Goal: Navigation & Orientation: Understand site structure

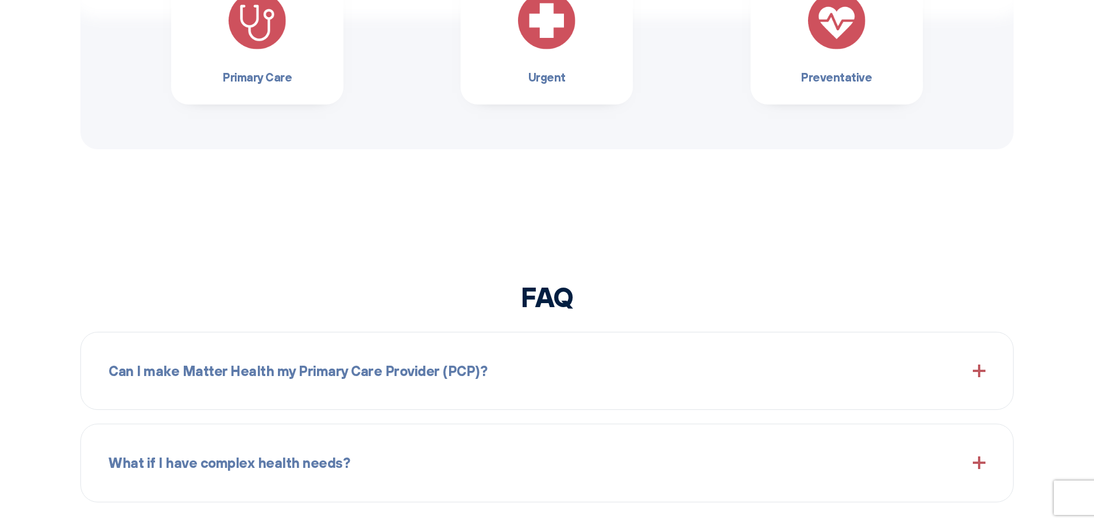
scroll to position [1379, 0]
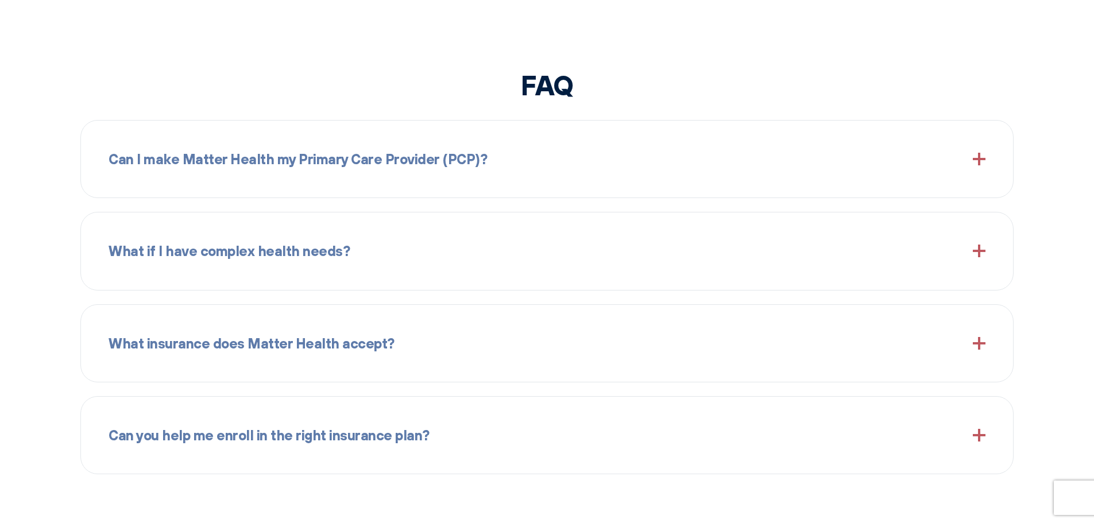
click at [978, 162] on span at bounding box center [979, 159] width 13 height 13
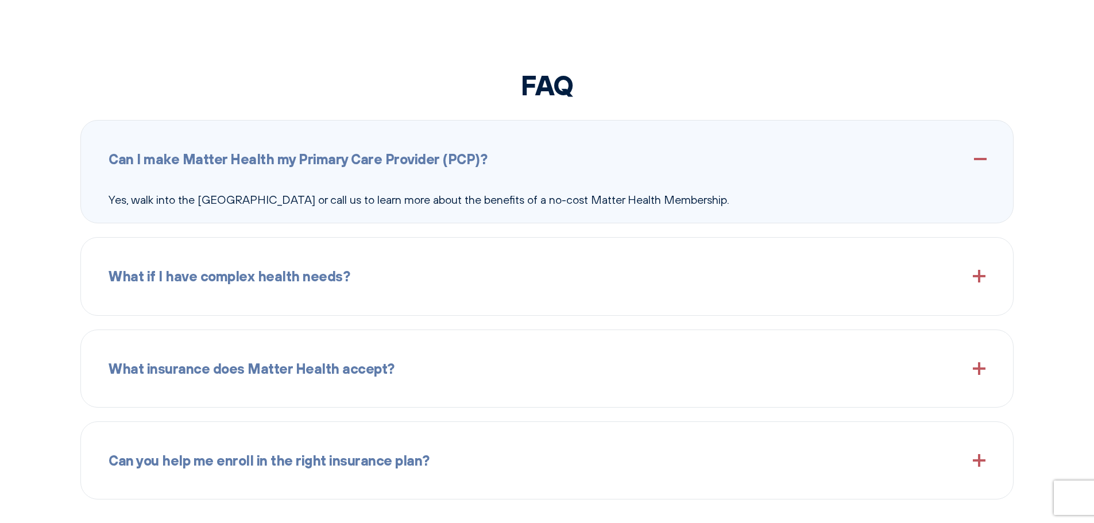
click at [978, 162] on span at bounding box center [979, 159] width 13 height 13
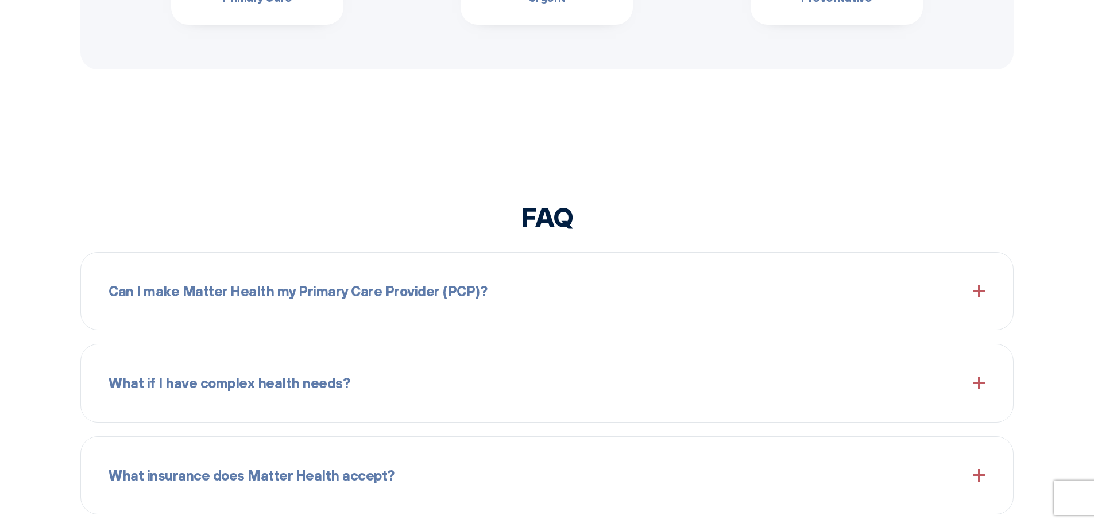
scroll to position [1444, 0]
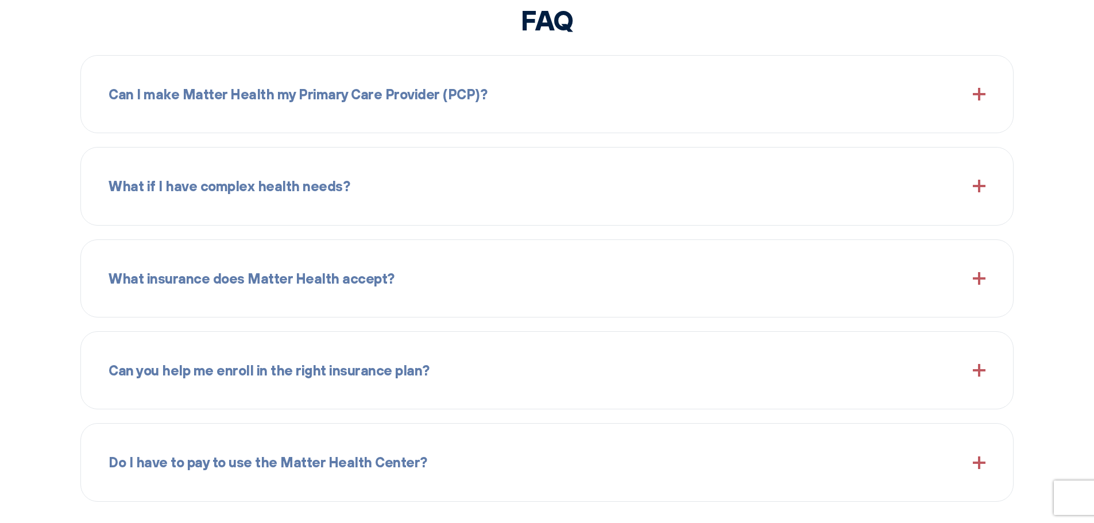
click at [978, 282] on span at bounding box center [979, 278] width 13 height 13
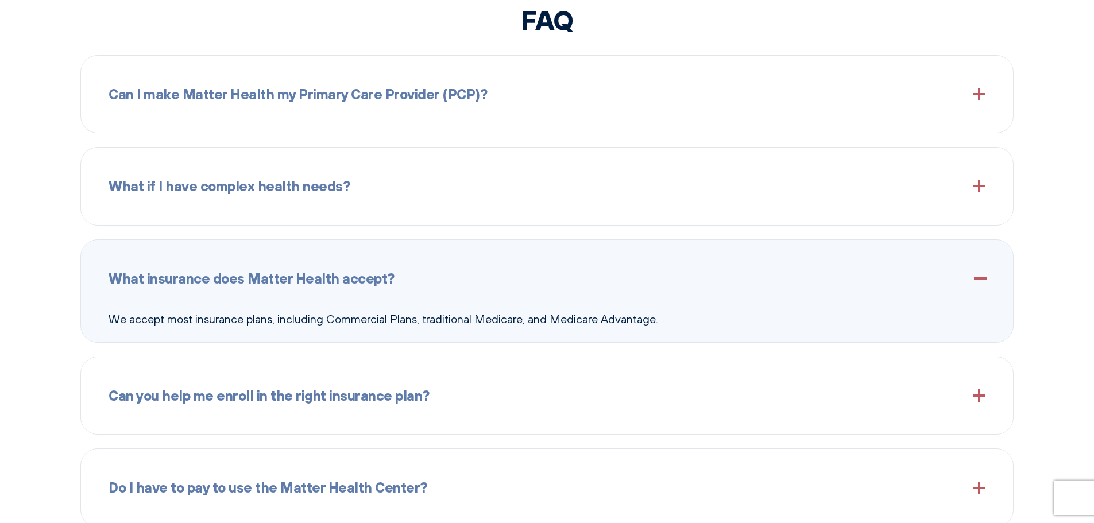
click at [981, 277] on span at bounding box center [979, 278] width 13 height 13
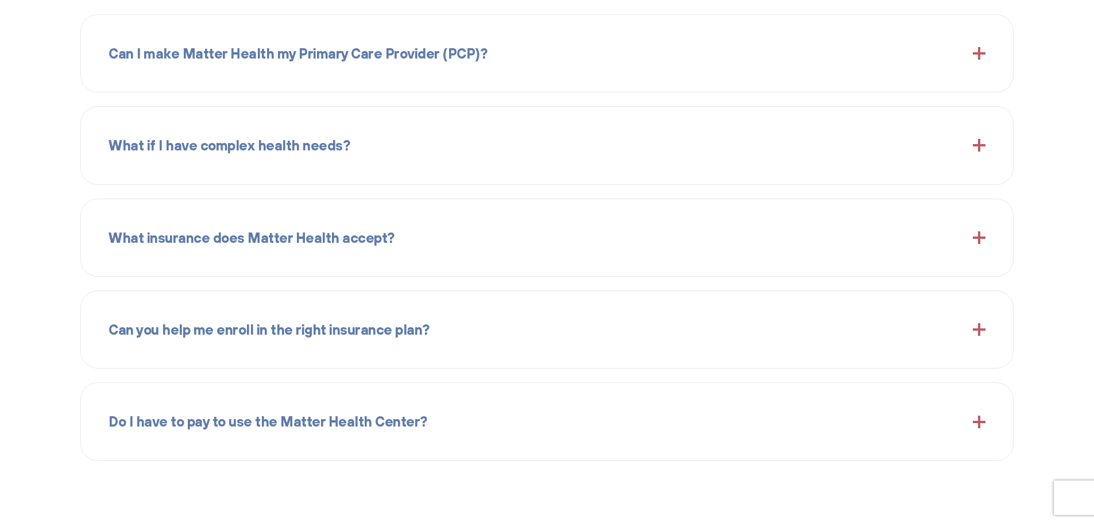
scroll to position [1520, 0]
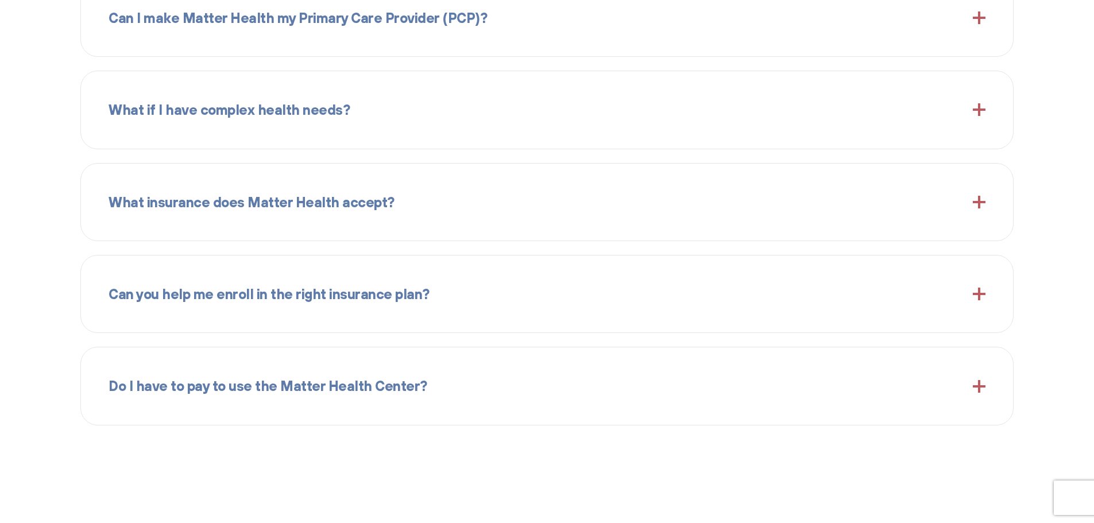
click at [975, 290] on span at bounding box center [979, 294] width 13 height 13
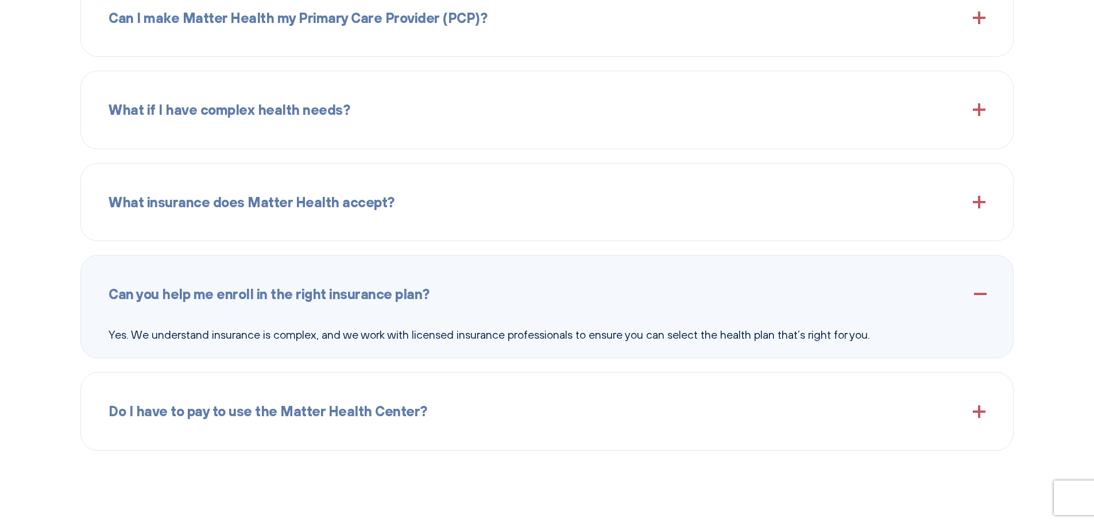
click at [977, 292] on span at bounding box center [979, 294] width 13 height 13
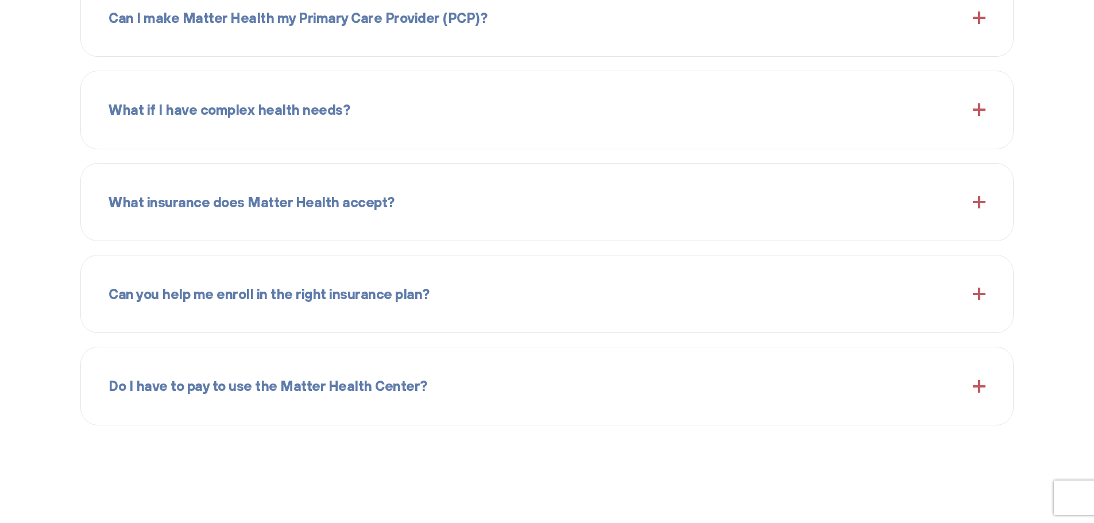
click at [978, 380] on span at bounding box center [979, 386] width 13 height 13
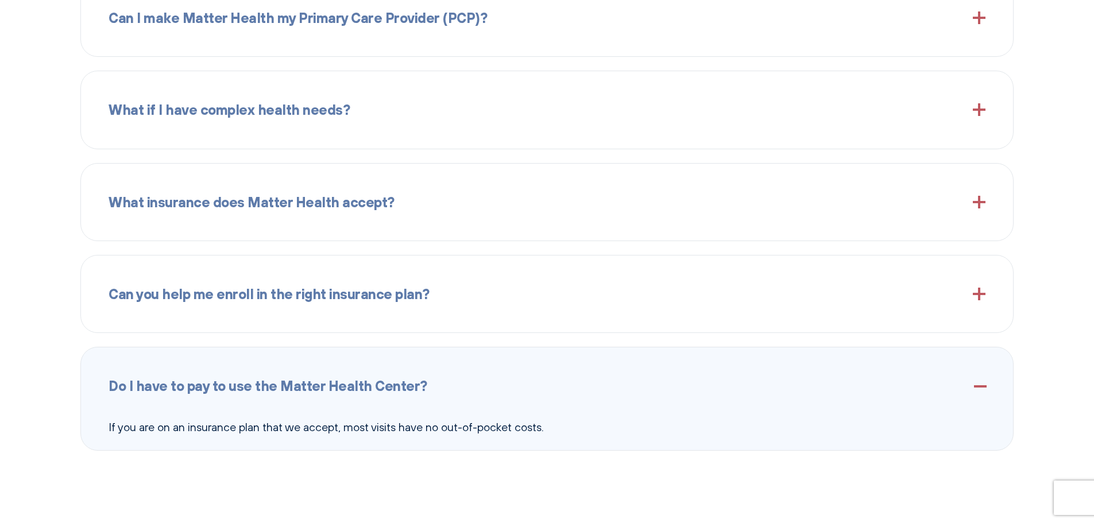
click at [981, 384] on span at bounding box center [979, 386] width 13 height 13
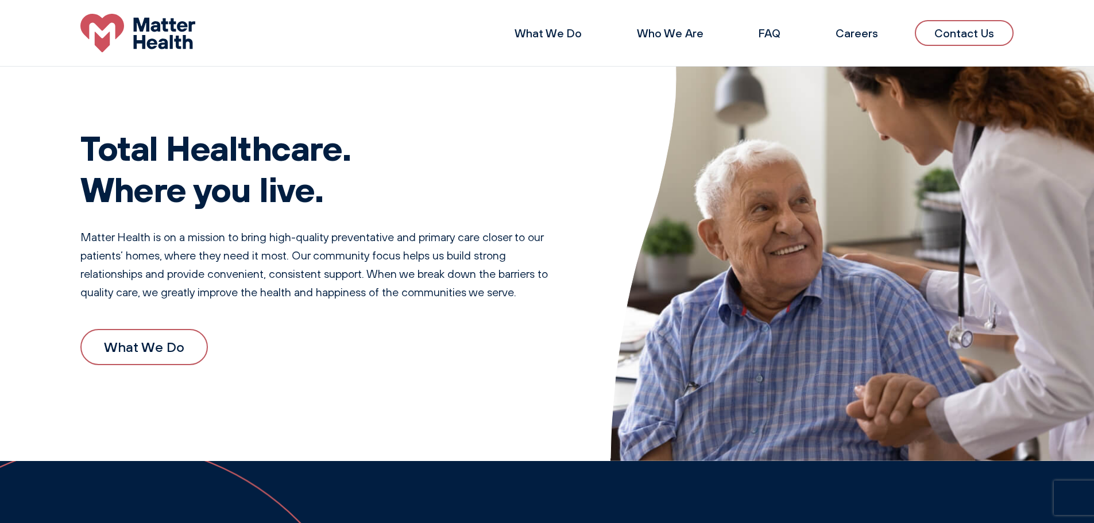
scroll to position [0, 0]
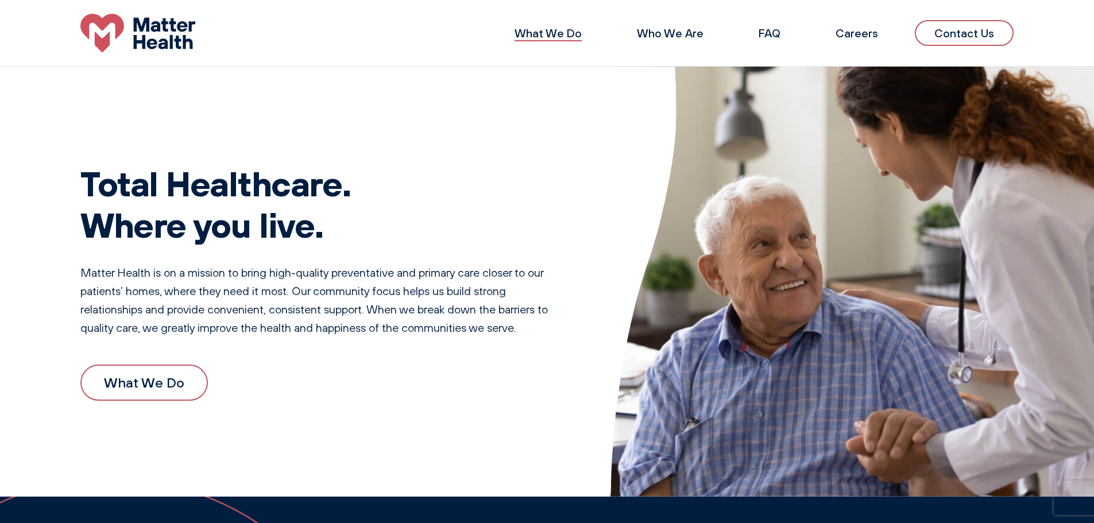
click at [550, 34] on link "What We Do" at bounding box center [548, 33] width 67 height 14
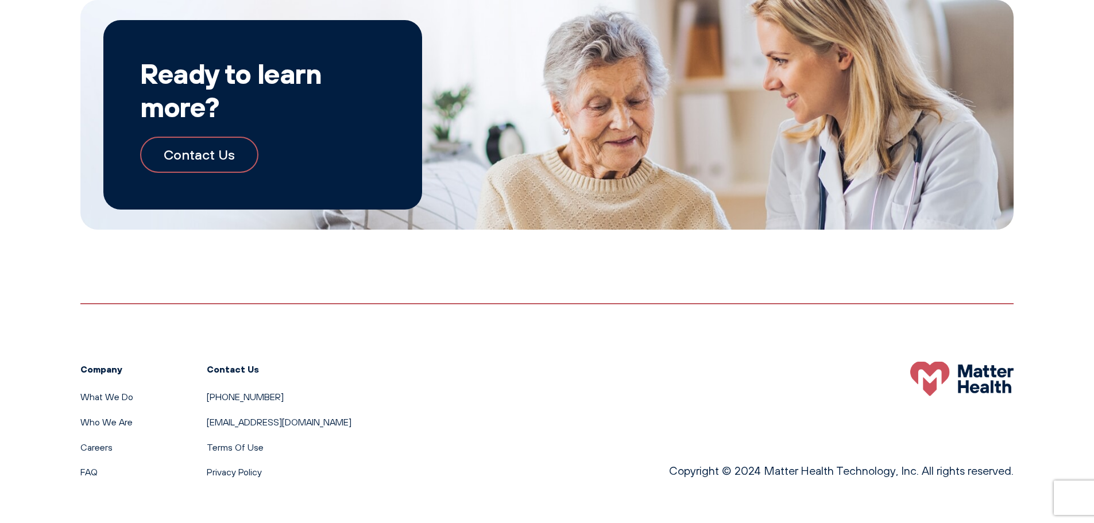
scroll to position [1266, 0]
